Goal: Information Seeking & Learning: Find specific fact

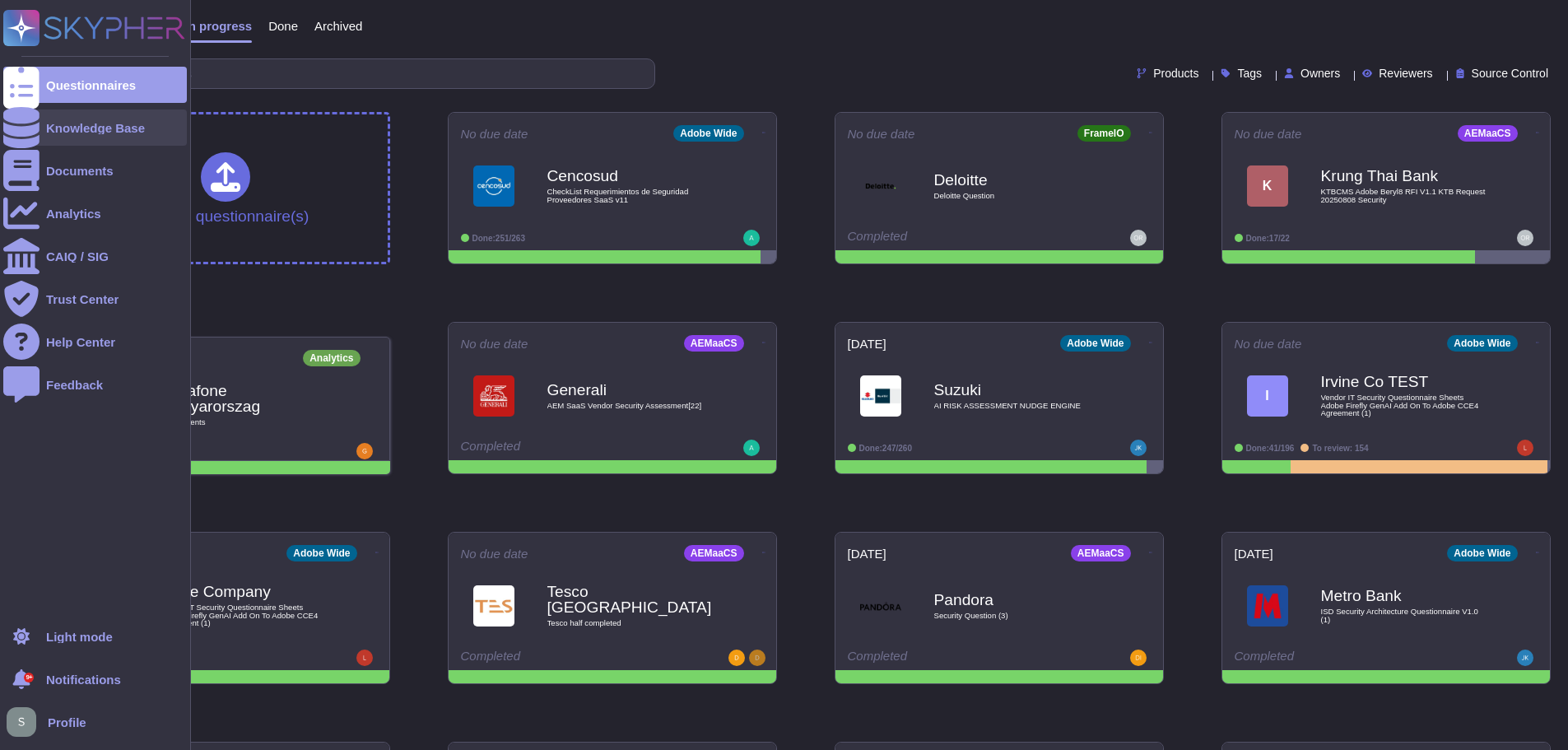
click at [80, 122] on div "Knowledge Base" at bounding box center [95, 128] width 98 height 13
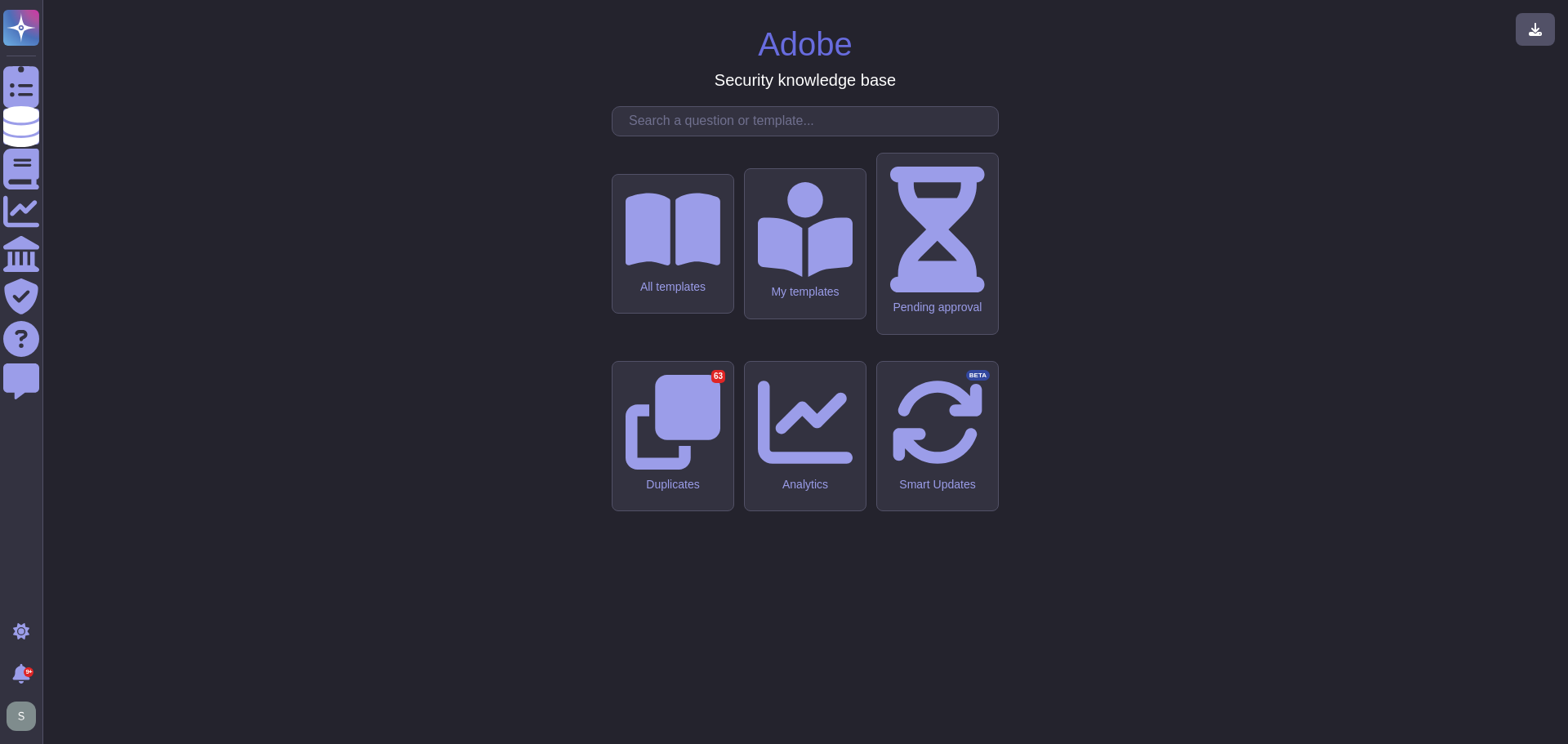
click at [684, 135] on input "text" at bounding box center [809, 121] width 377 height 28
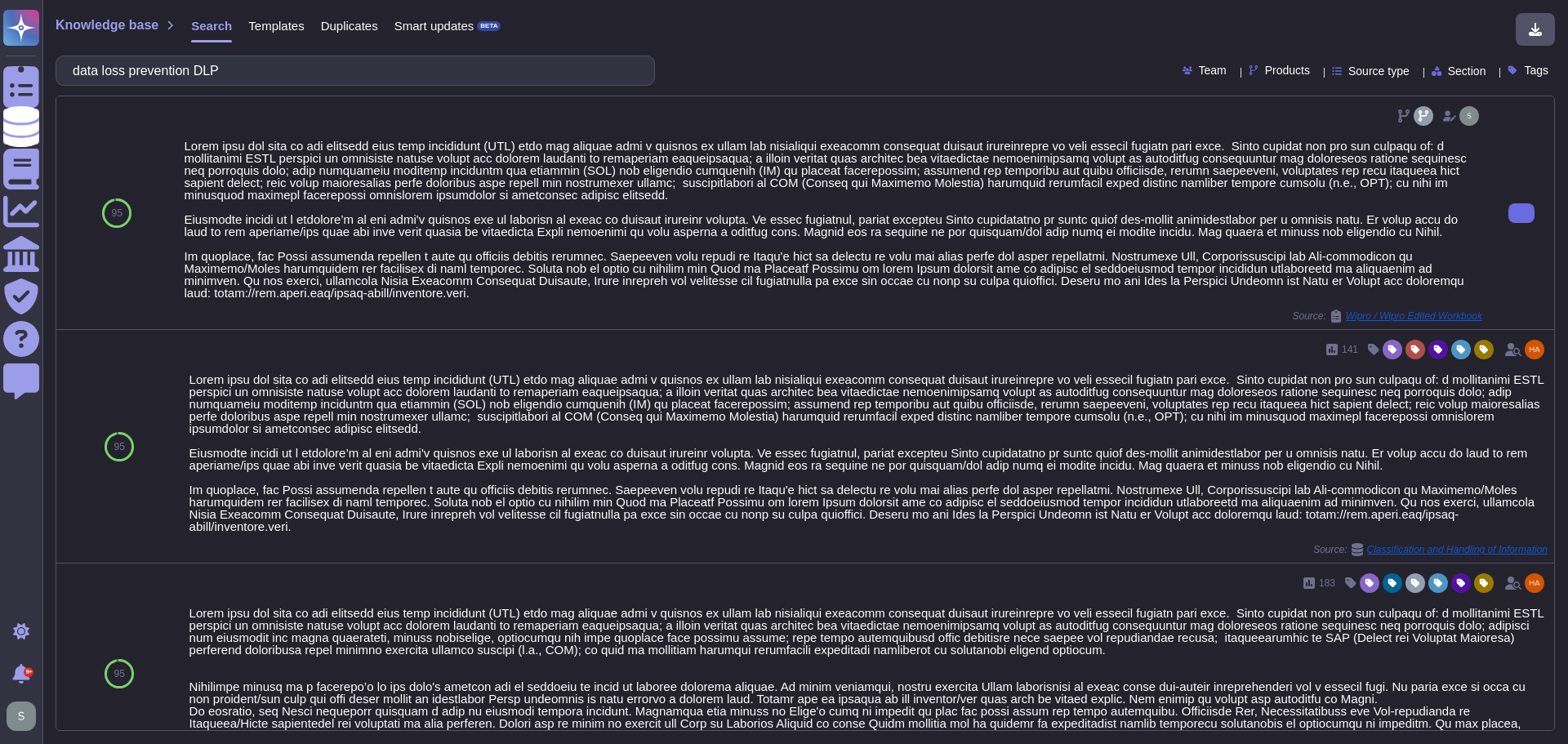
type input "data loss prevention DLP"
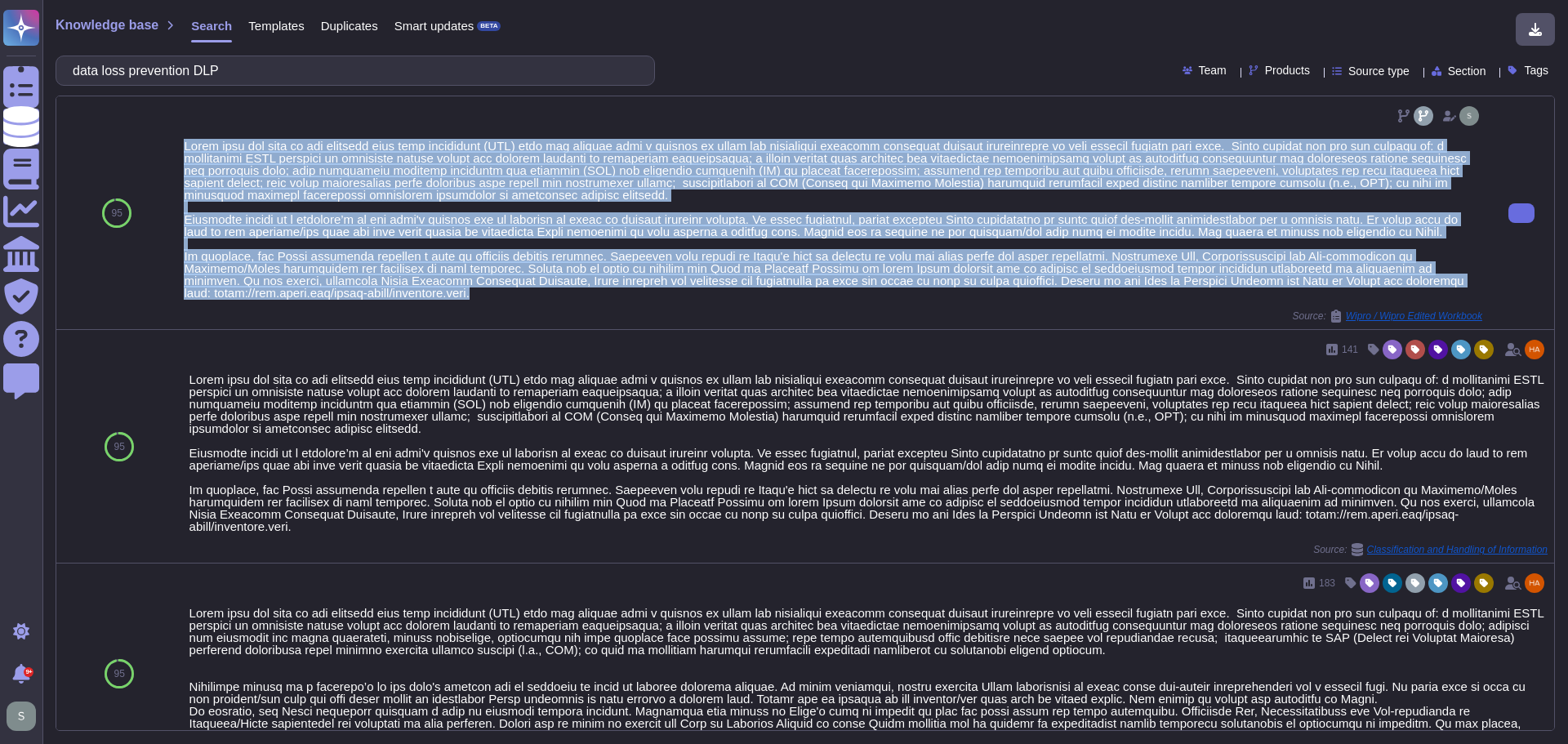
drag, startPoint x: 200, startPoint y: 158, endPoint x: 482, endPoint y: 312, distance: 321.3
click at [482, 314] on div "Source: Wipro / Wipro Edited Workbook" at bounding box center [833, 213] width 1312 height 233
copy div "Adobe does not rely on one specific data loss protection (DLP) tool but instead…"
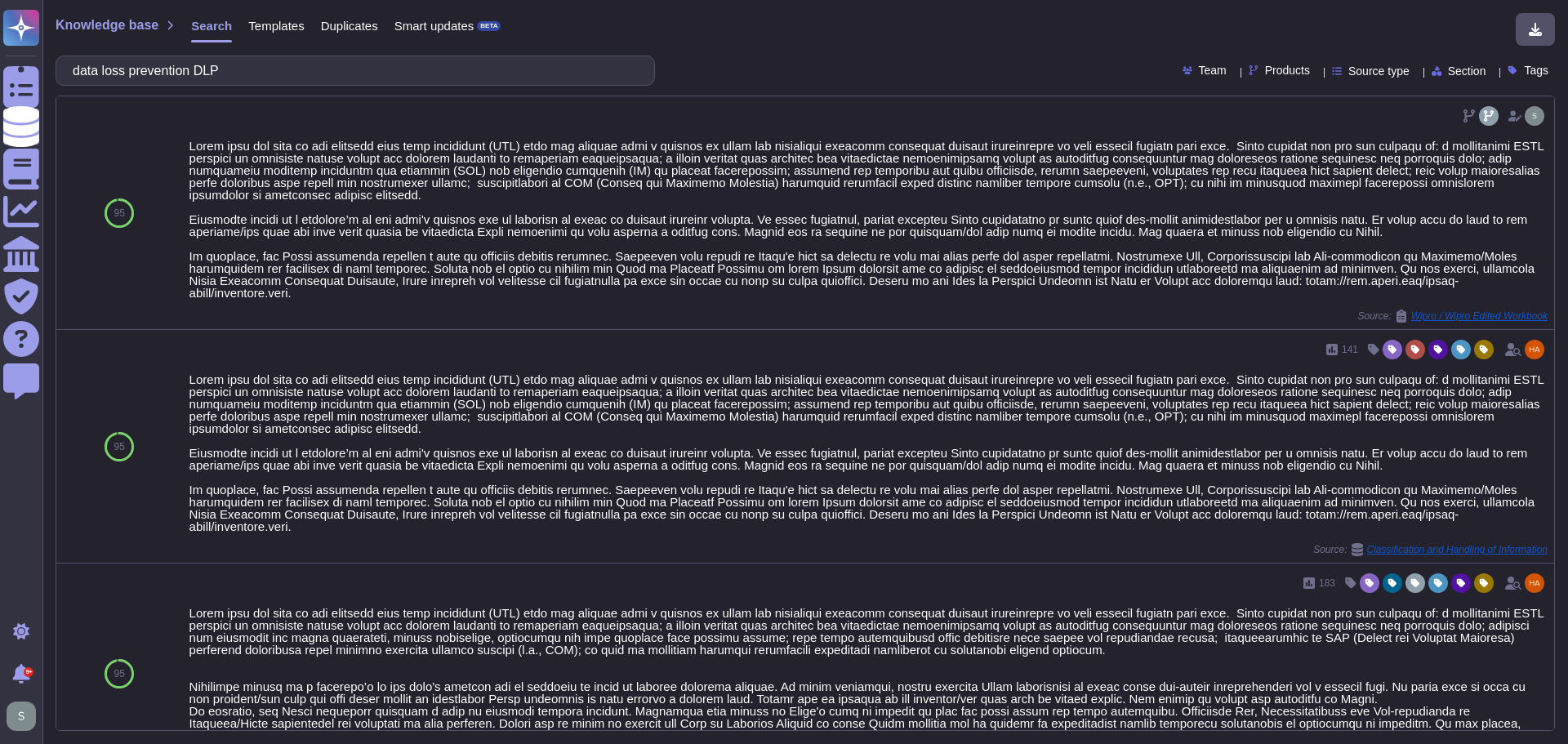
click at [1317, 72] on icon at bounding box center [1317, 72] width 0 height 0
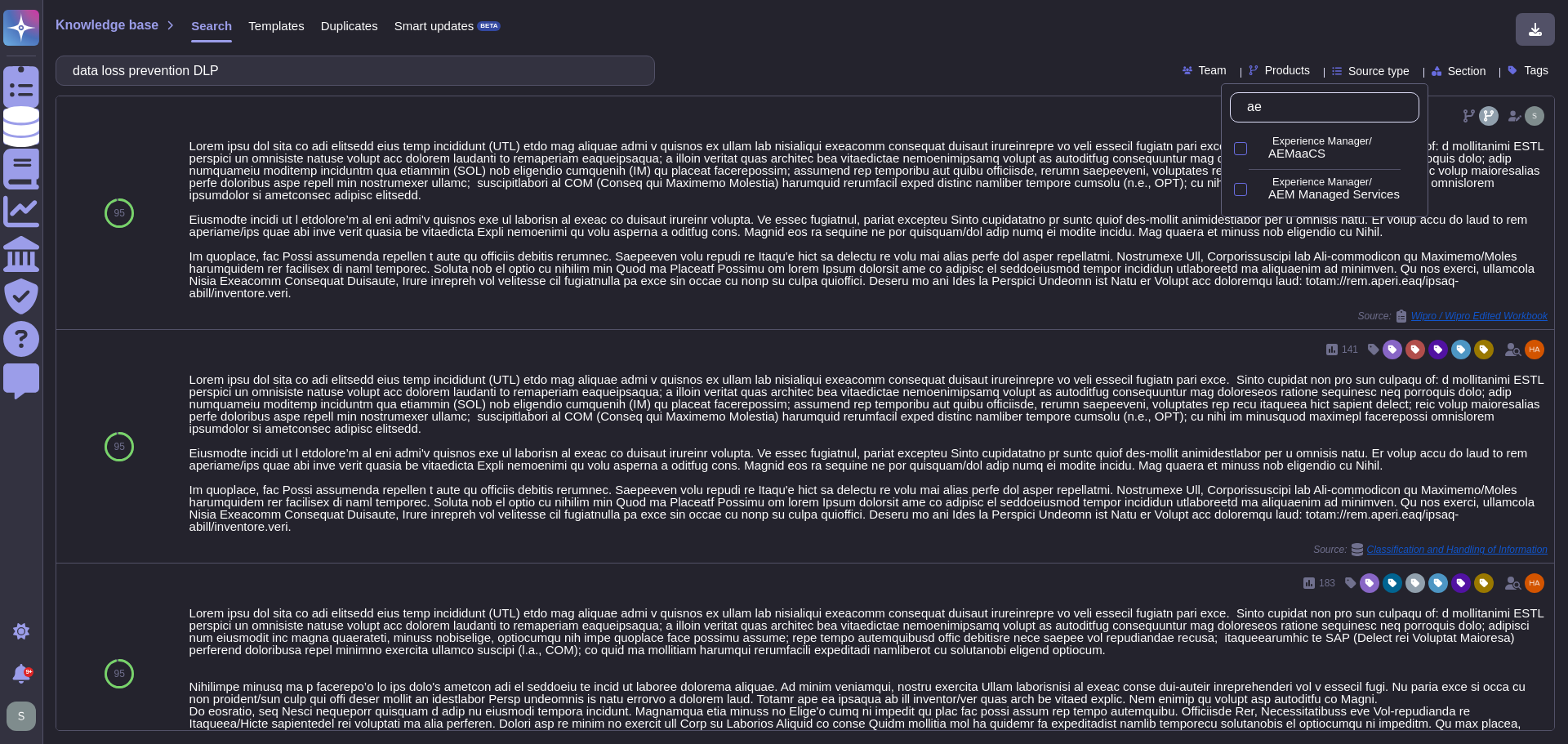
type input "aem"
click at [1307, 143] on p "Experience Manager/" at bounding box center [1343, 141] width 140 height 11
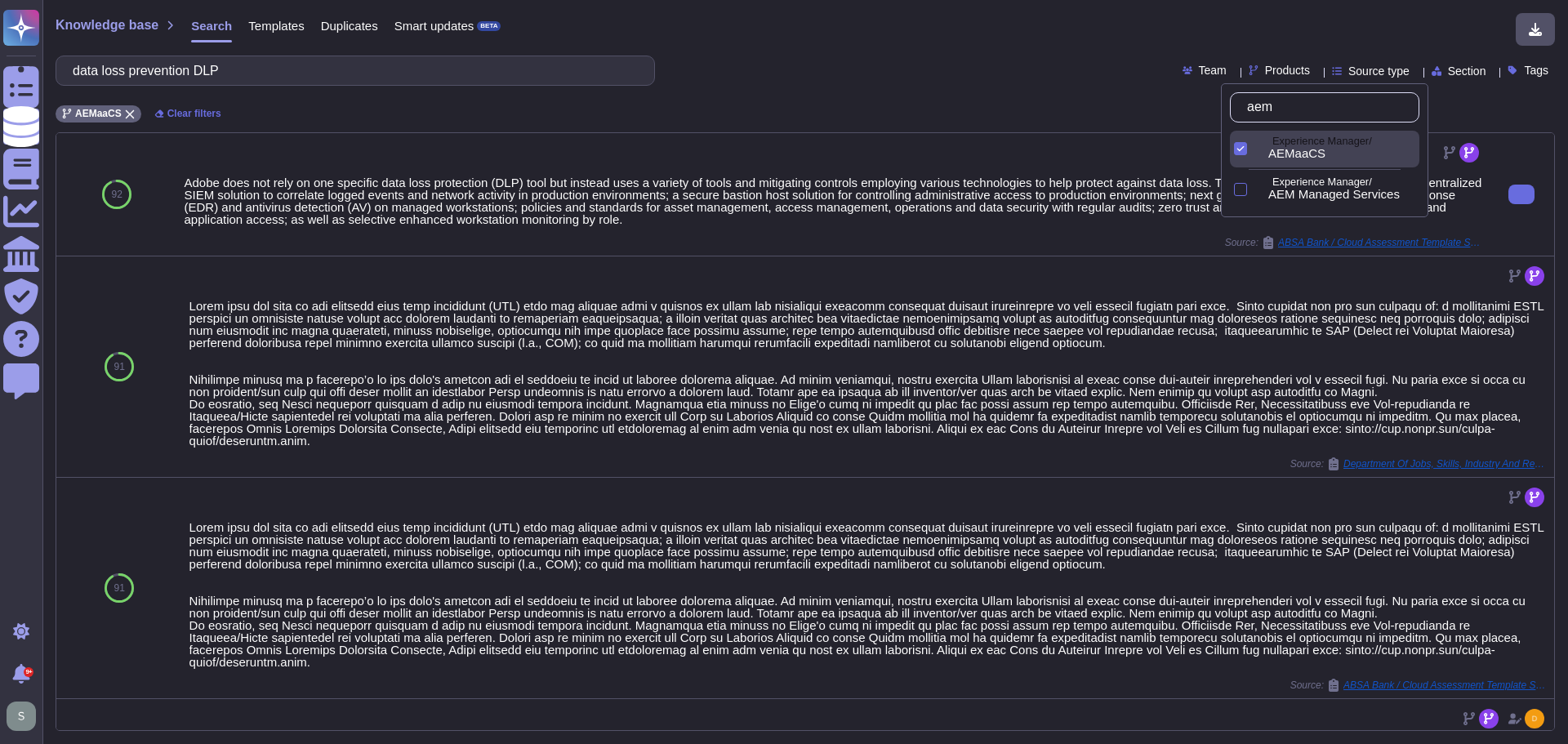
click at [891, 135] on div "Adobe does not rely on one specific data loss protection (DLP) tool but instead…" at bounding box center [833, 194] width 1312 height 123
